Goal: Check status: Check status

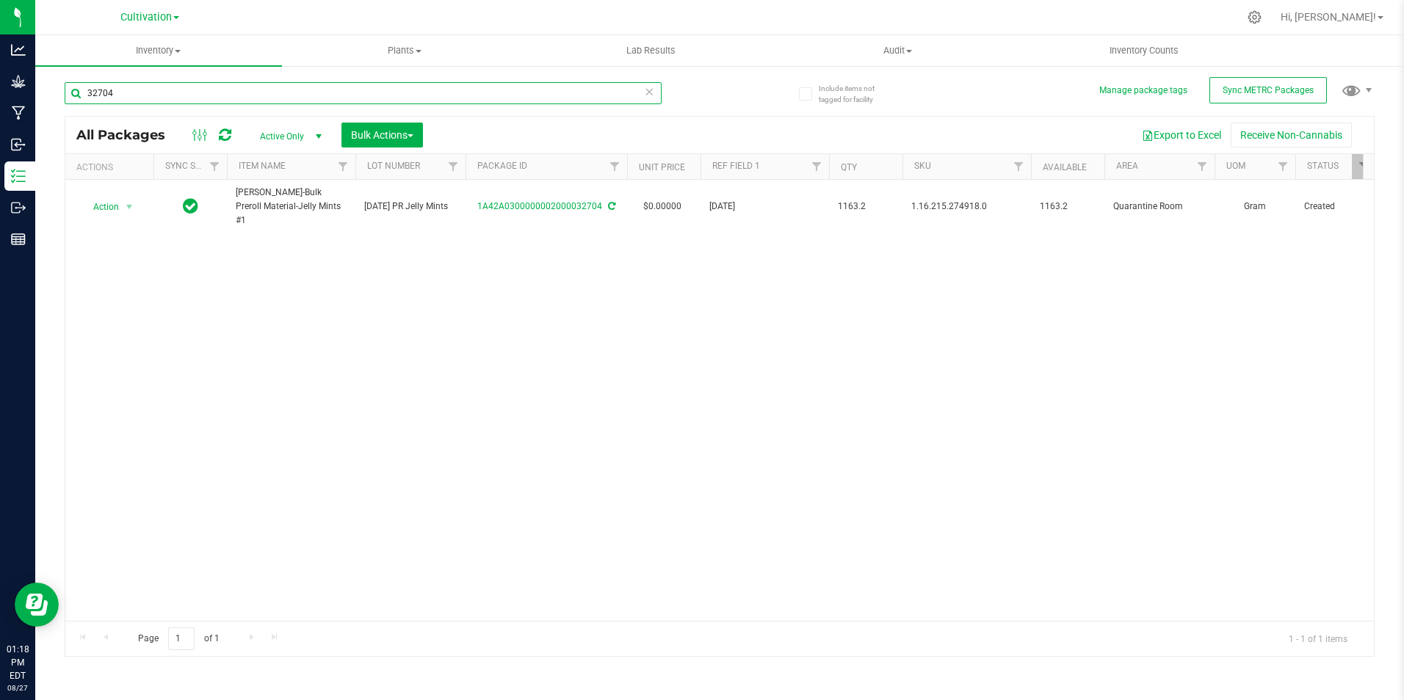
drag, startPoint x: 227, startPoint y: 85, endPoint x: 217, endPoint y: 85, distance: 9.5
click at [217, 85] on input "32704" at bounding box center [363, 93] width 597 height 22
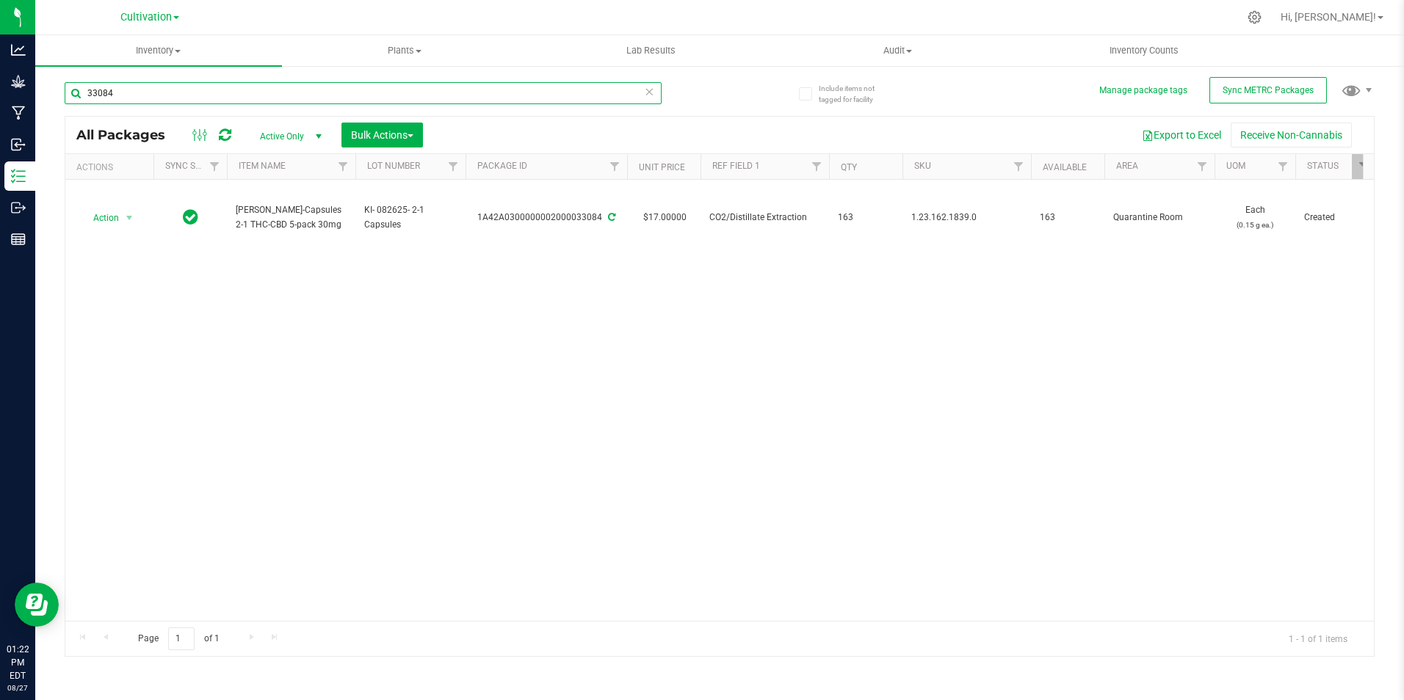
type input "33084"
click at [316, 394] on div "Action Action Adjust qty Create package Edit attributes Global inventory Locate…" at bounding box center [719, 400] width 1308 height 441
click at [285, 20] on div at bounding box center [750, 17] width 975 height 29
drag, startPoint x: 170, startPoint y: 92, endPoint x: 62, endPoint y: 91, distance: 108.7
click at [62, 91] on div "Include items not tagged for facility Manage package tags Sync METRC Packages 3…" at bounding box center [719, 289] width 1369 height 448
